Goal: Use online tool/utility: Utilize a website feature to perform a specific function

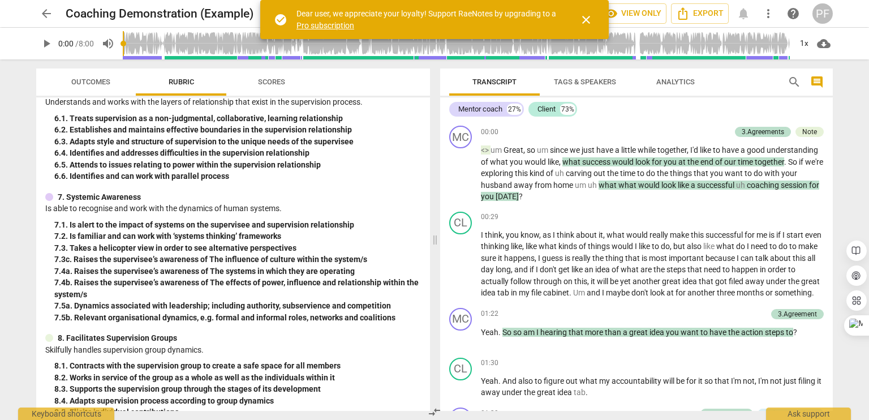
scroll to position [989, 0]
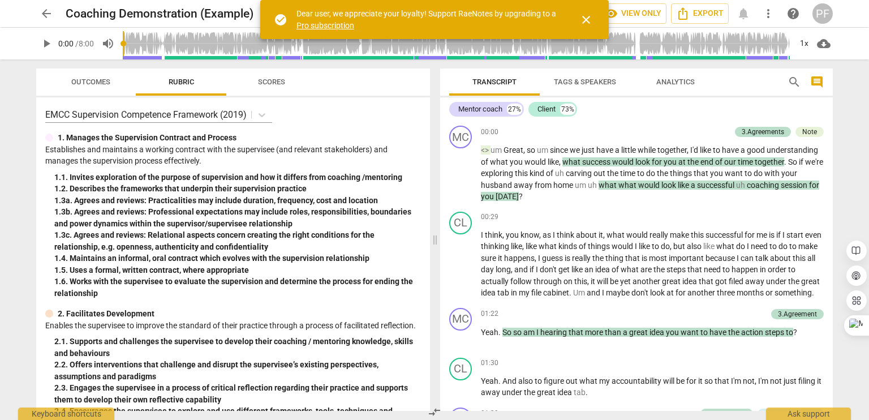
click at [85, 79] on span "Outcomes" at bounding box center [90, 82] width 39 height 8
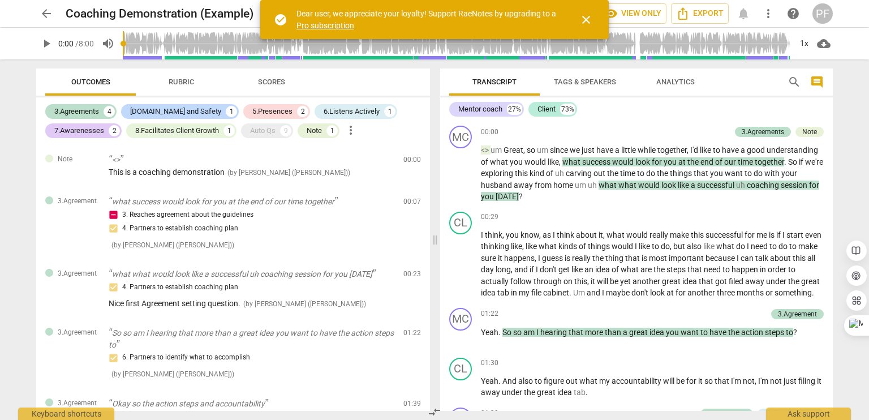
click at [183, 80] on span "Rubric" at bounding box center [181, 82] width 25 height 8
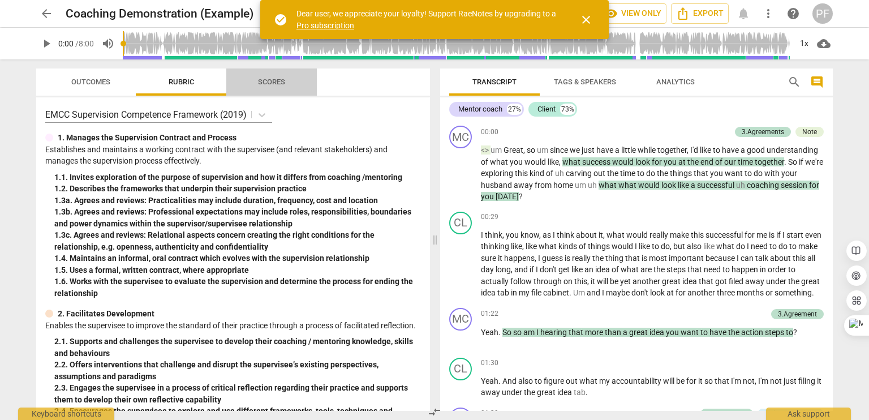
click at [280, 79] on span "Scores" at bounding box center [271, 82] width 27 height 8
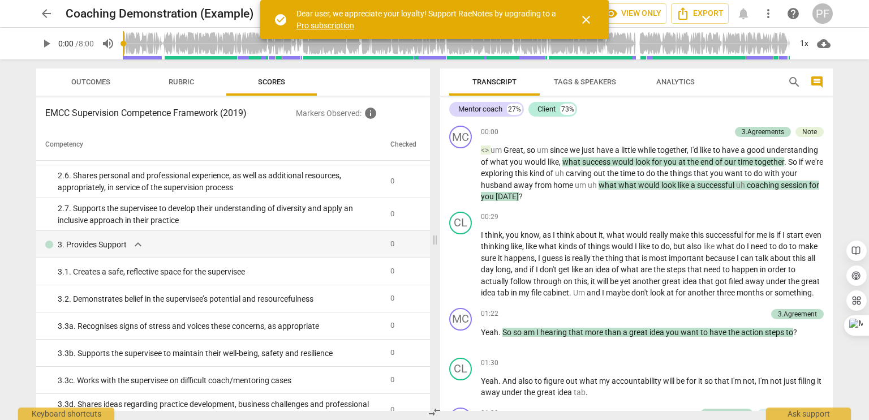
scroll to position [453, 0]
click at [588, 20] on span "close" at bounding box center [586, 20] width 14 height 14
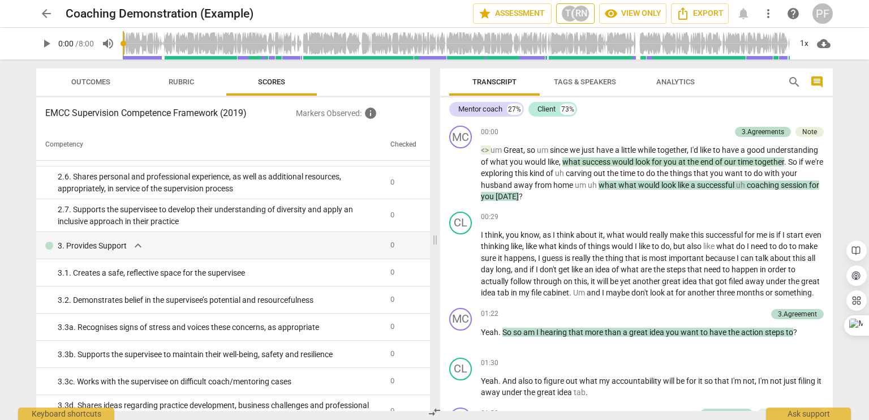
click at [573, 12] on div "T(" at bounding box center [569, 13] width 17 height 17
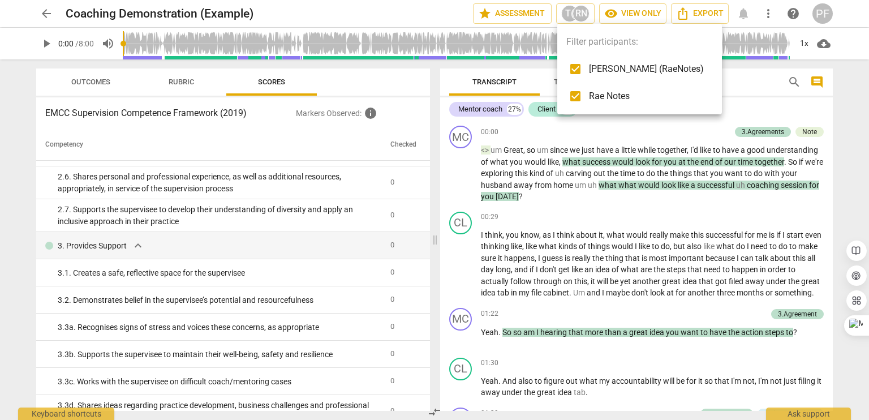
click at [616, 13] on div at bounding box center [434, 210] width 869 height 420
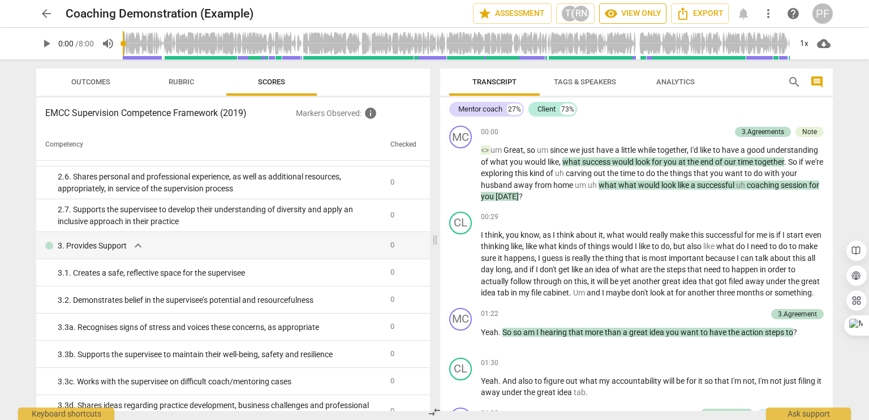
click at [617, 14] on span "visibility" at bounding box center [611, 14] width 14 height 14
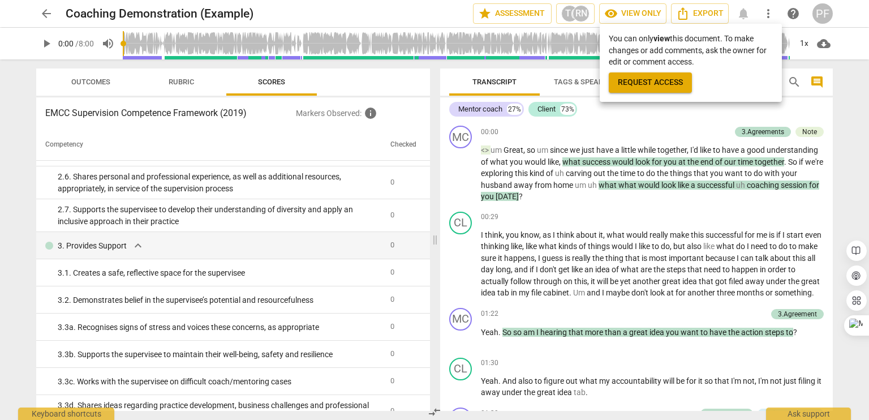
click at [625, 81] on span "Request access" at bounding box center [650, 82] width 65 height 11
click at [44, 16] on div at bounding box center [434, 210] width 869 height 420
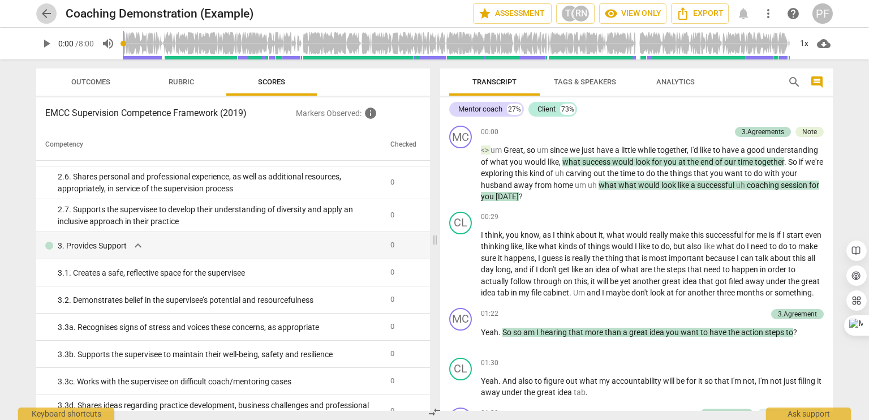
click at [46, 15] on span "arrow_back" at bounding box center [47, 14] width 14 height 14
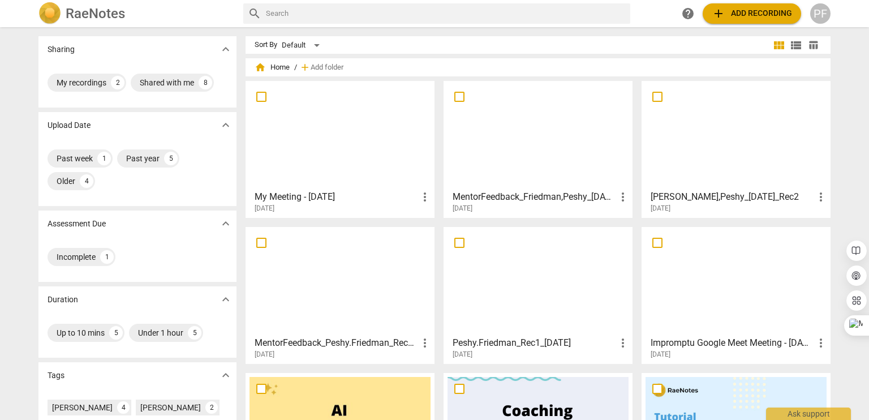
click at [315, 165] on div at bounding box center [340, 135] width 181 height 100
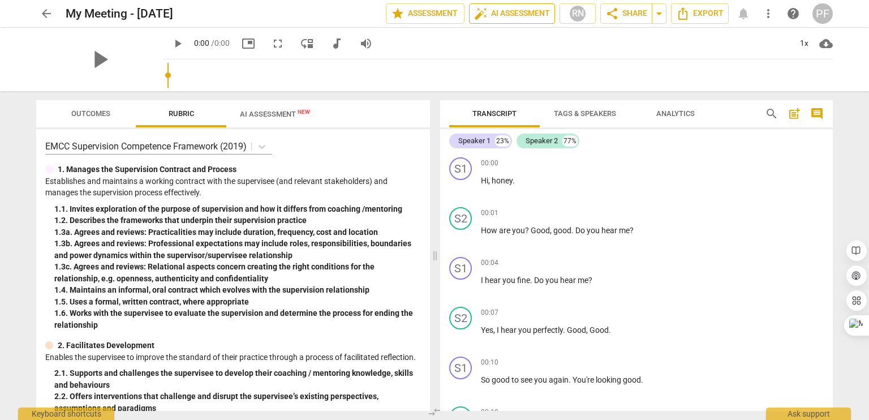
click at [502, 8] on span "auto_fix_high AI Assessment" at bounding box center [512, 14] width 76 height 14
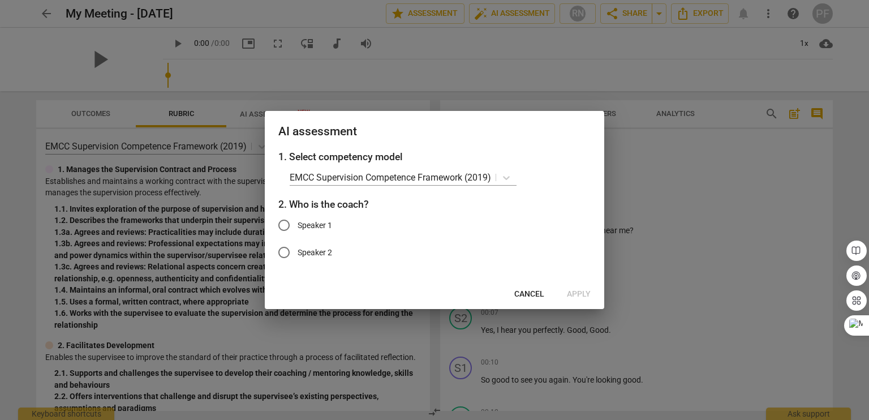
click at [308, 226] on span "Speaker 1" at bounding box center [315, 226] width 35 height 12
click at [298, 226] on input "Speaker 1" at bounding box center [283, 225] width 27 height 27
radio input "true"
click at [575, 294] on span "Apply" at bounding box center [579, 294] width 24 height 11
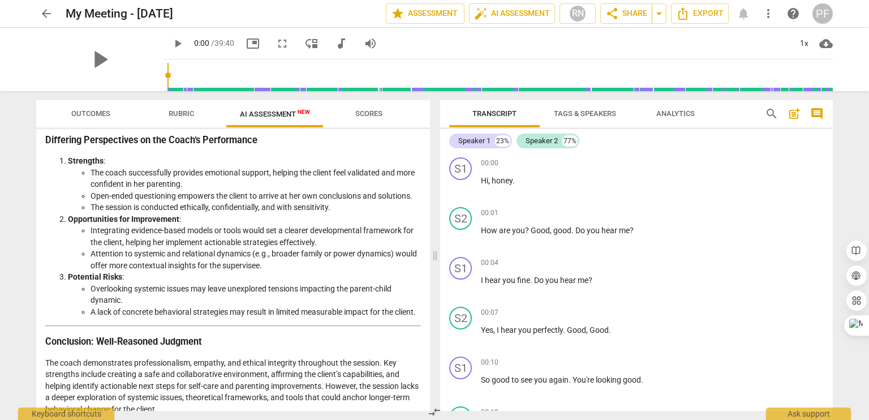
scroll to position [1704, 0]
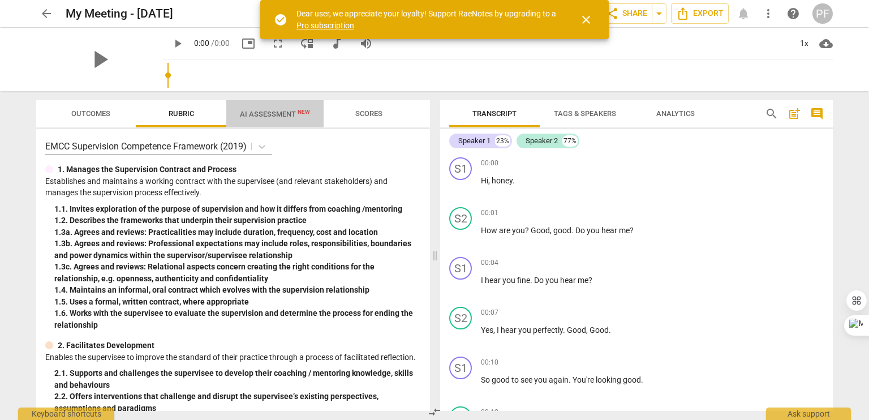
click at [247, 113] on span "AI Assessment New" at bounding box center [275, 114] width 70 height 8
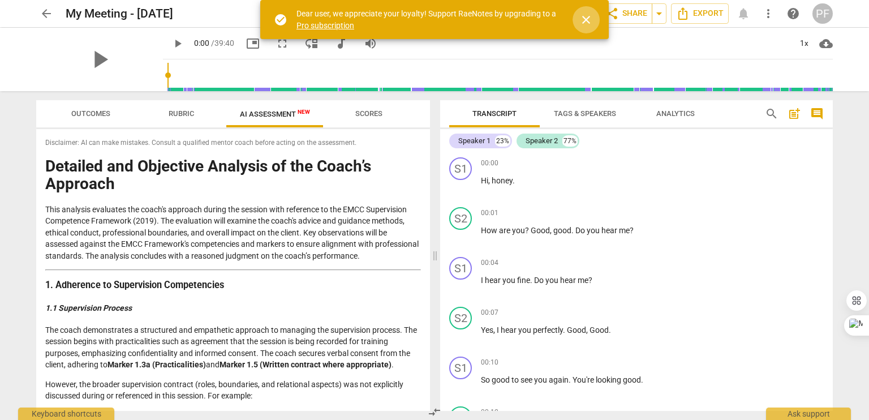
click at [593, 13] on span "close" at bounding box center [586, 20] width 27 height 14
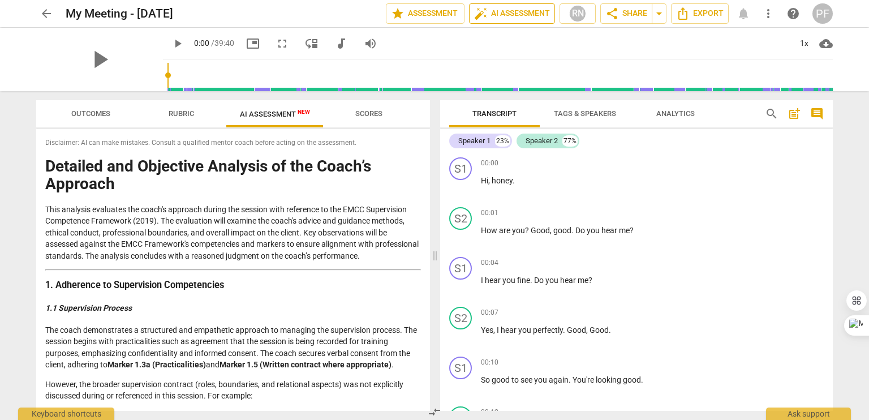
click at [516, 16] on span "auto_fix_high AI Assessment" at bounding box center [512, 14] width 76 height 14
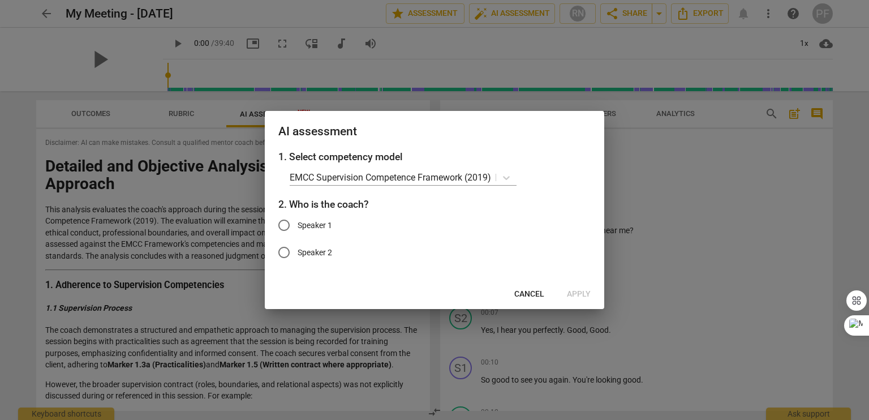
click at [364, 165] on div "1. Select competency model EMCC Supervision Competence Framework (2019) 2. Who …" at bounding box center [435, 214] width 340 height 130
click at [363, 176] on p "EMCC Supervision Competence Framework (2019)" at bounding box center [390, 177] width 201 height 13
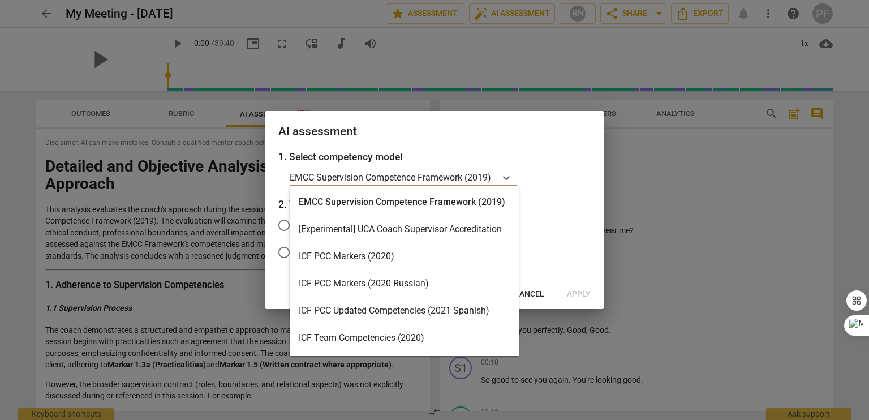
click at [342, 260] on div "ICF PCC Markers (2020)" at bounding box center [404, 256] width 229 height 27
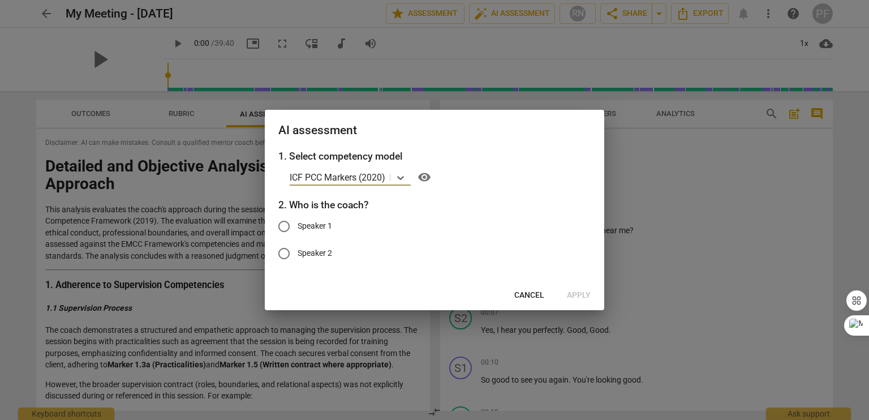
click at [286, 231] on input "Speaker 1" at bounding box center [283, 226] width 27 height 27
radio input "true"
click at [574, 294] on span "Apply" at bounding box center [579, 295] width 24 height 11
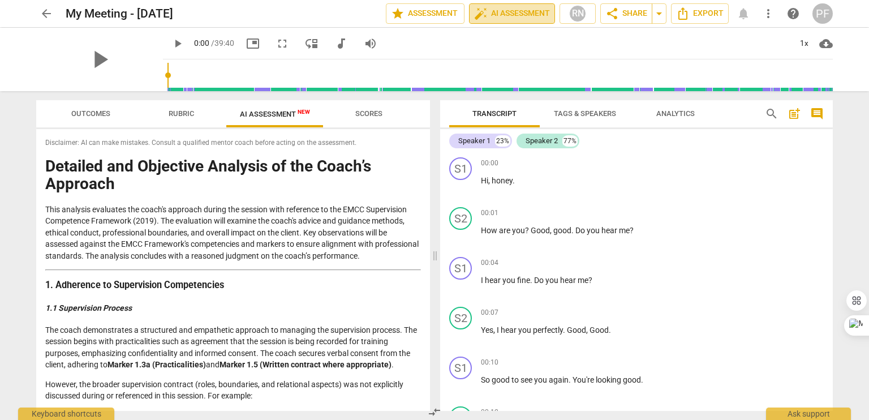
click at [525, 13] on span "auto_fix_high AI Assessment" at bounding box center [512, 14] width 76 height 14
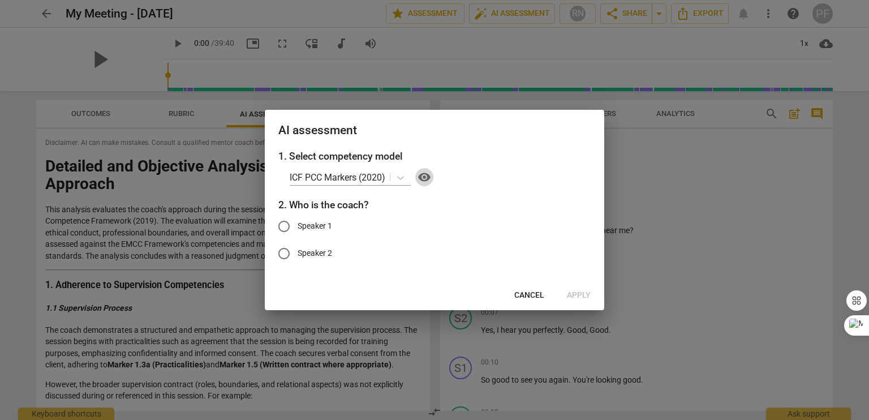
click at [424, 178] on span "visibility" at bounding box center [425, 177] width 14 height 14
click at [402, 177] on icon at bounding box center [400, 177] width 11 height 11
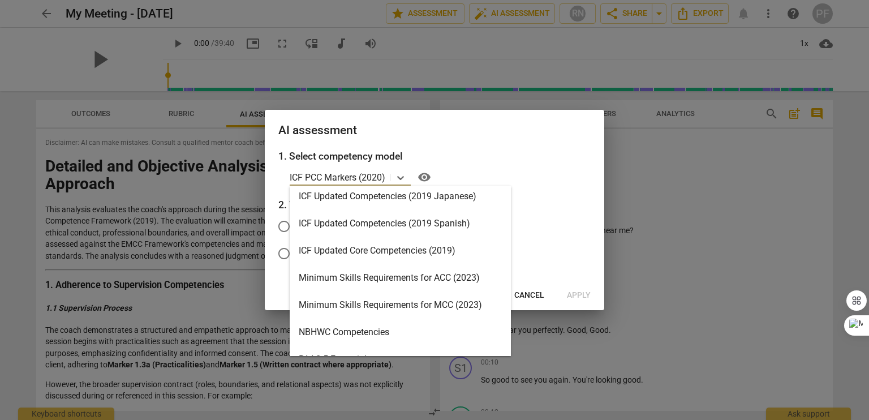
scroll to position [170, 0]
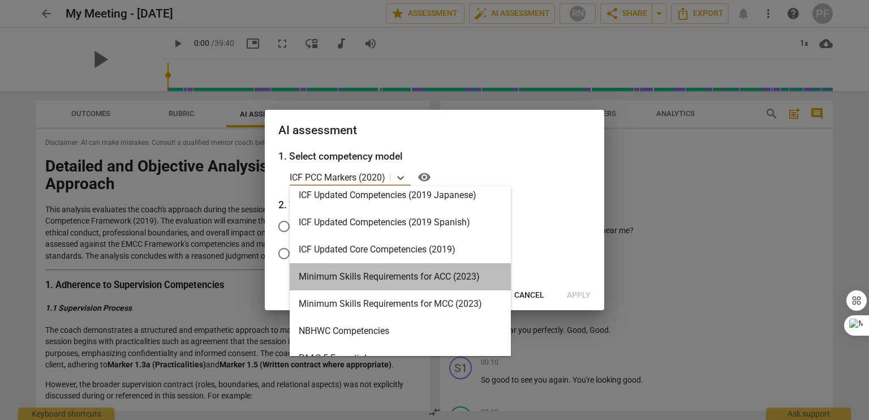
click at [410, 278] on div "Minimum Skills Requirements for ACC (2023)" at bounding box center [400, 276] width 221 height 27
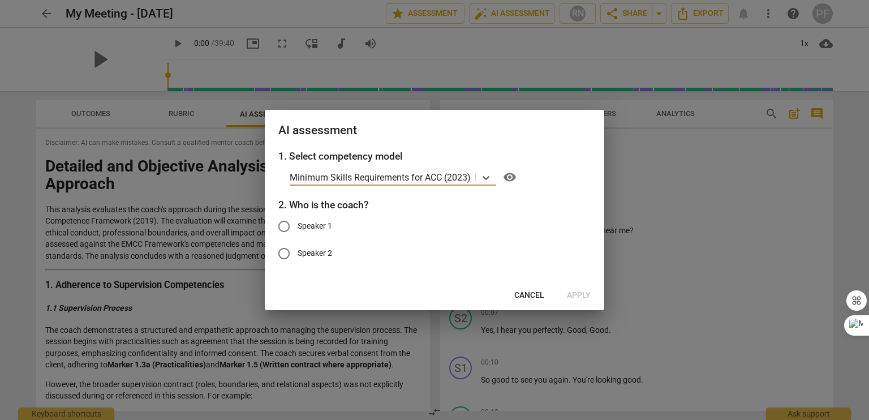
click at [326, 226] on span "Speaker 1" at bounding box center [315, 226] width 35 height 12
click at [298, 226] on input "Speaker 1" at bounding box center [283, 226] width 27 height 27
radio input "true"
click at [577, 292] on span "Apply" at bounding box center [579, 295] width 24 height 11
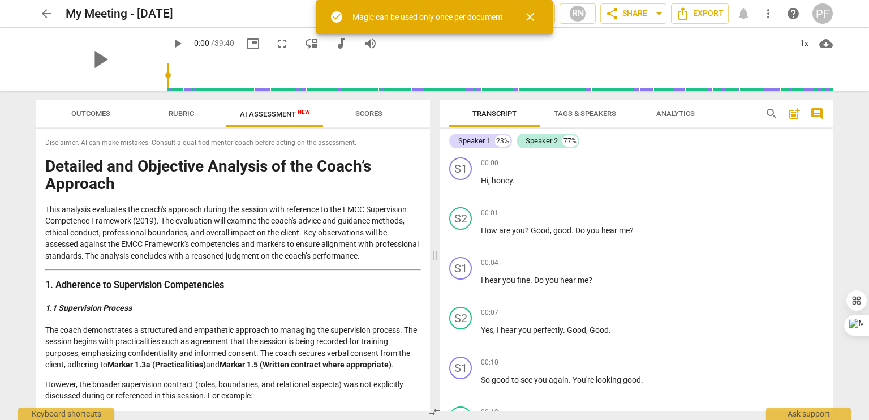
click at [527, 47] on div "play_arrow 0:00 / 39:40 picture_in_picture fullscreen move_down audiotrack volu…" at bounding box center [498, 44] width 670 height 32
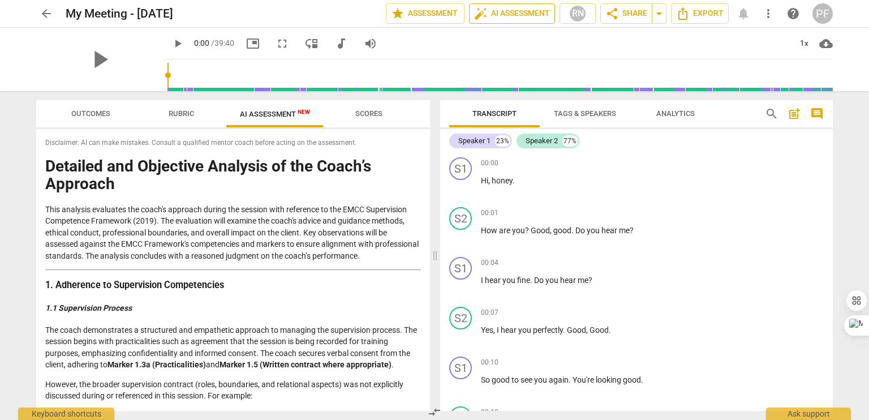
click at [540, 11] on span "auto_fix_high AI Assessment" at bounding box center [512, 14] width 76 height 14
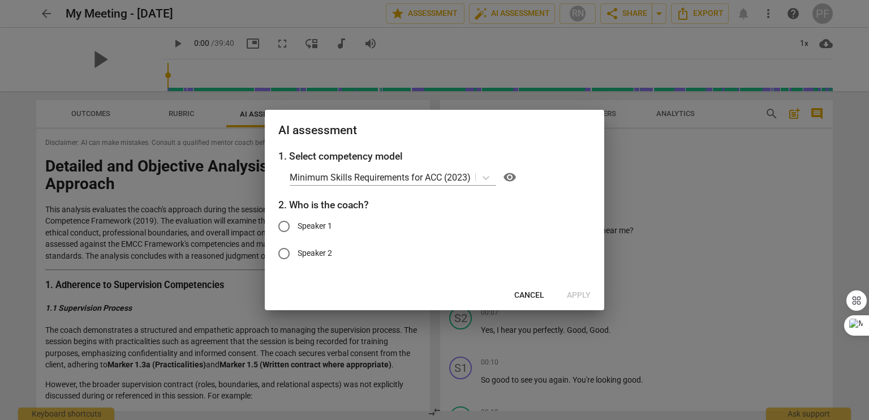
click at [514, 175] on span "visibility" at bounding box center [510, 177] width 14 height 14
click at [418, 175] on p "Minimum Skills Requirements for ACC (2023)" at bounding box center [380, 177] width 181 height 13
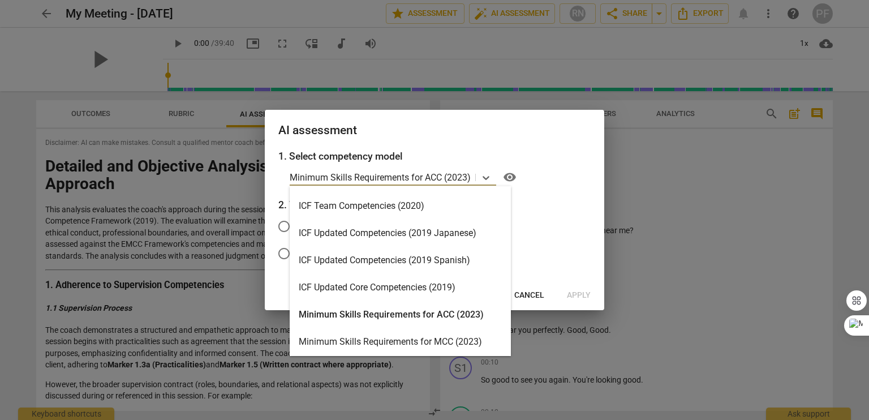
scroll to position [0, 0]
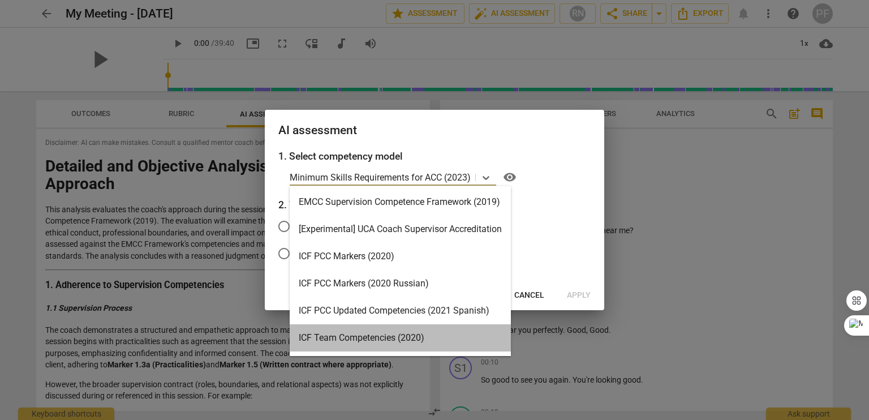
click at [391, 334] on div "ICF Team Competencies (2020)" at bounding box center [400, 337] width 221 height 27
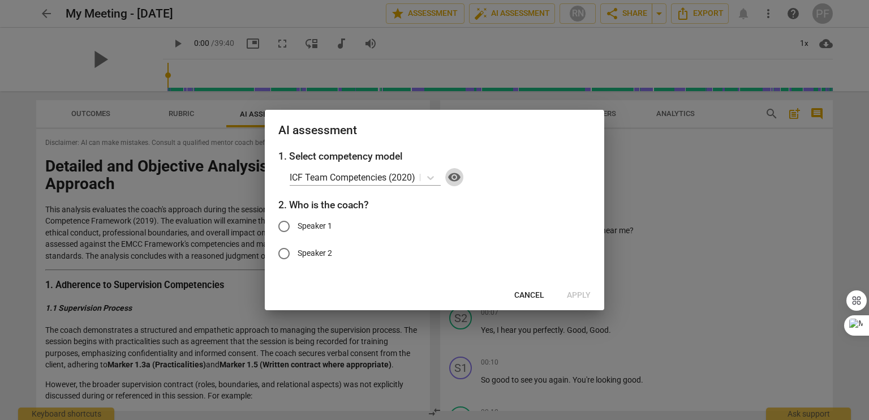
click at [454, 176] on span "visibility" at bounding box center [455, 177] width 14 height 14
click at [409, 171] on p "ICF Team Competencies (2020)" at bounding box center [353, 177] width 126 height 13
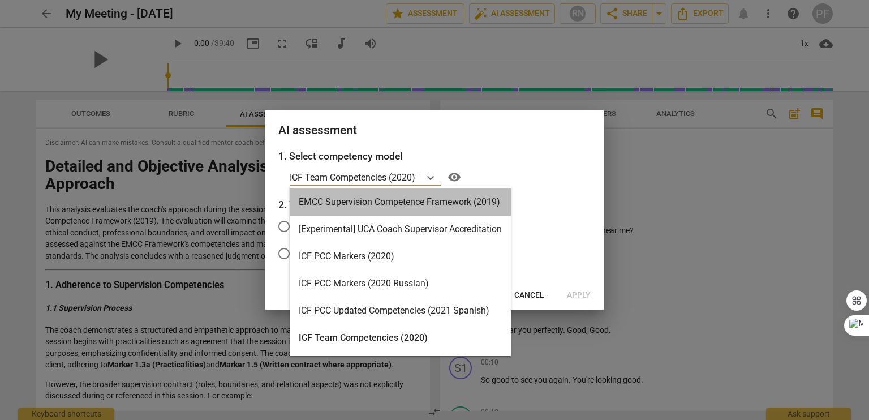
click at [411, 202] on div "EMCC Supervision Competence Framework (2019)" at bounding box center [400, 201] width 221 height 27
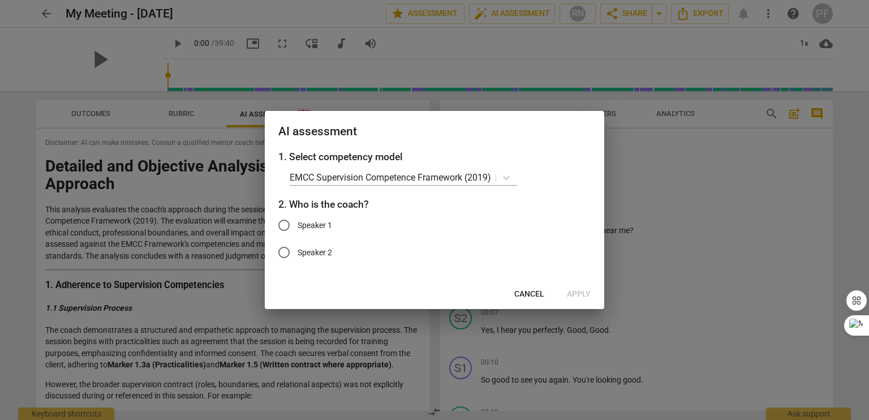
click at [496, 238] on label "Speaker 1" at bounding box center [425, 225] width 311 height 27
click at [298, 238] on input "Speaker 1" at bounding box center [283, 225] width 27 height 27
radio input "true"
click at [505, 180] on icon at bounding box center [506, 177] width 11 height 11
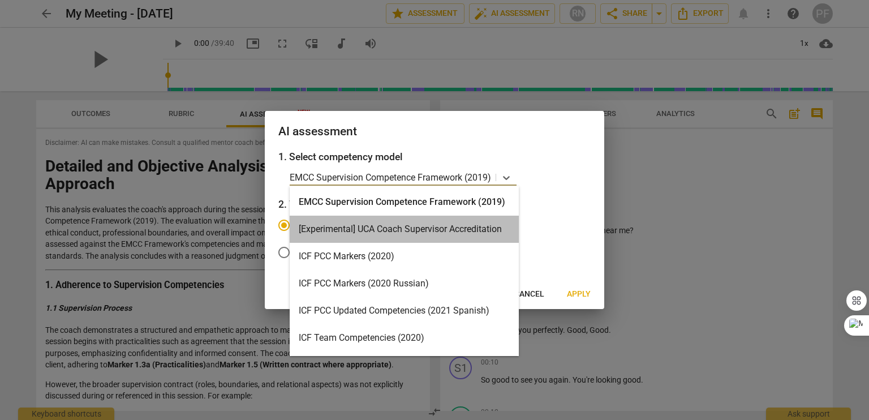
click at [446, 229] on div "[Experimental] UCA Coach Supervisor Accreditation" at bounding box center [404, 229] width 229 height 27
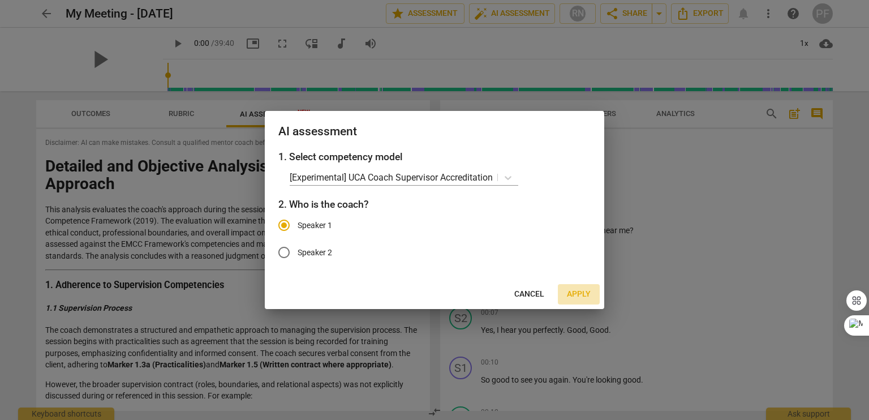
click at [571, 297] on span "Apply" at bounding box center [579, 294] width 24 height 11
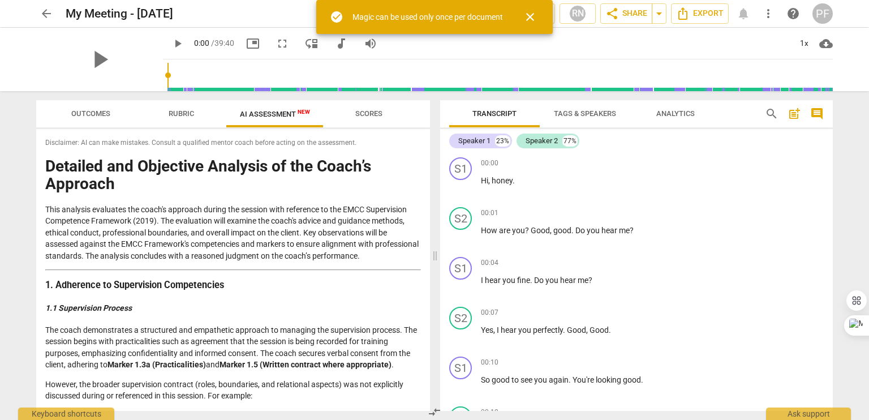
click at [529, 20] on span "close" at bounding box center [530, 17] width 14 height 14
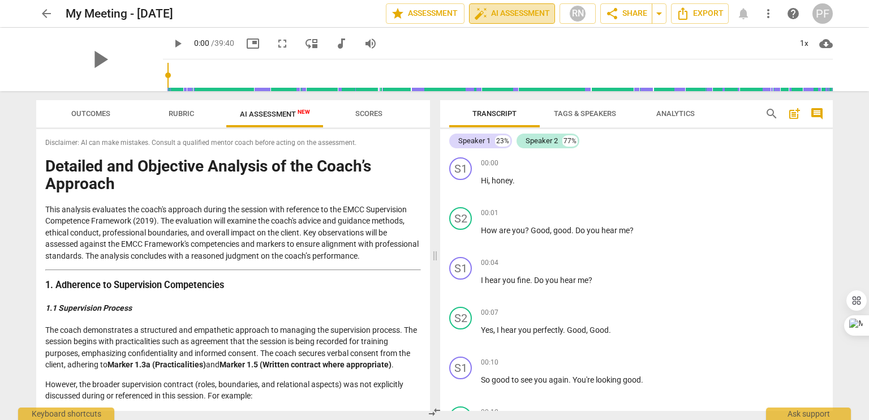
click at [530, 18] on span "auto_fix_high AI Assessment" at bounding box center [512, 14] width 76 height 14
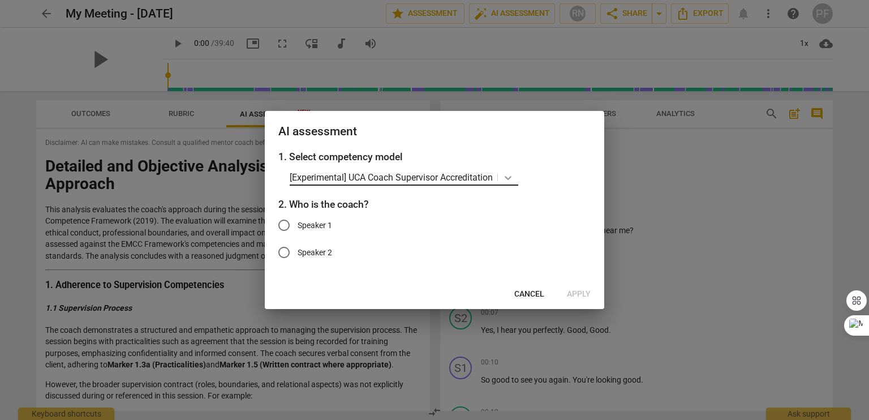
click at [512, 178] on icon at bounding box center [508, 178] width 7 height 4
click at [153, 230] on div at bounding box center [434, 210] width 869 height 420
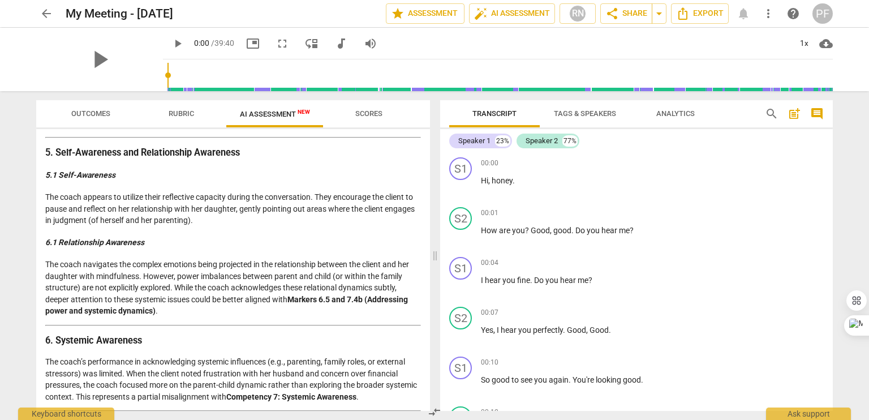
scroll to position [1358, 0]
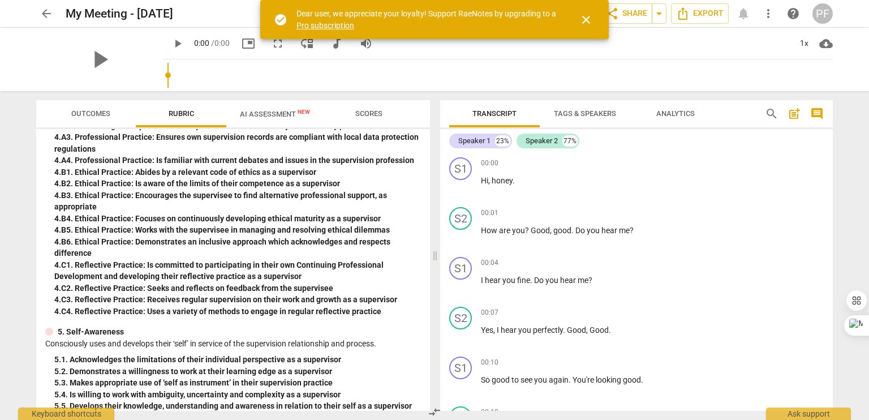
scroll to position [512, 0]
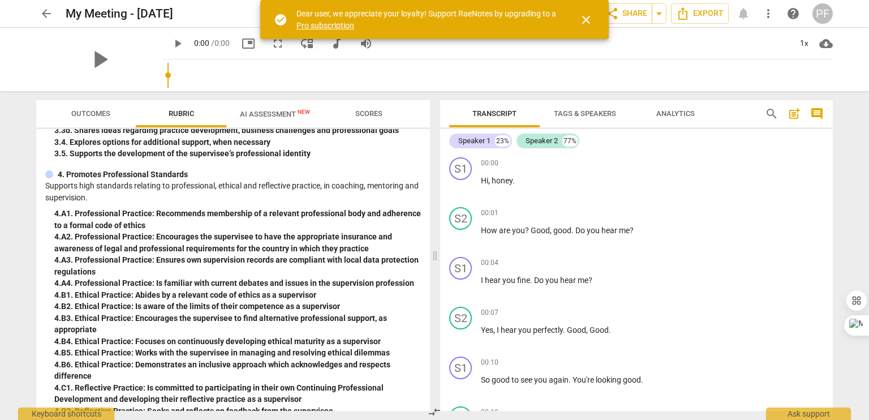
click at [276, 113] on span "AI Assessment New" at bounding box center [275, 114] width 70 height 8
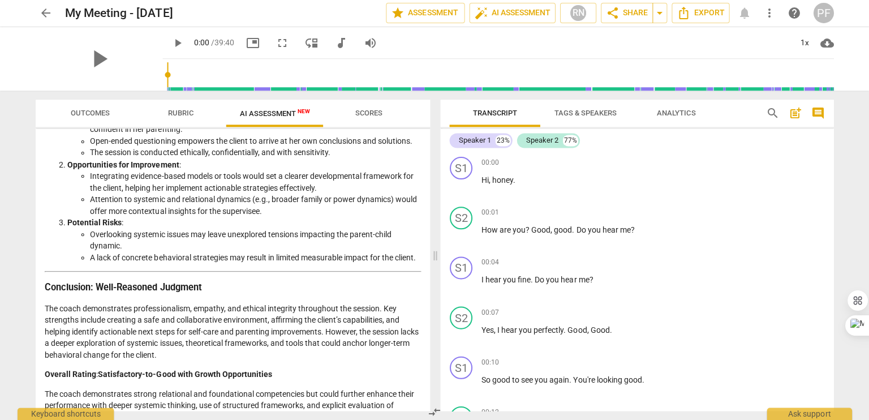
scroll to position [1648, 0]
